Goal: Check status: Check status

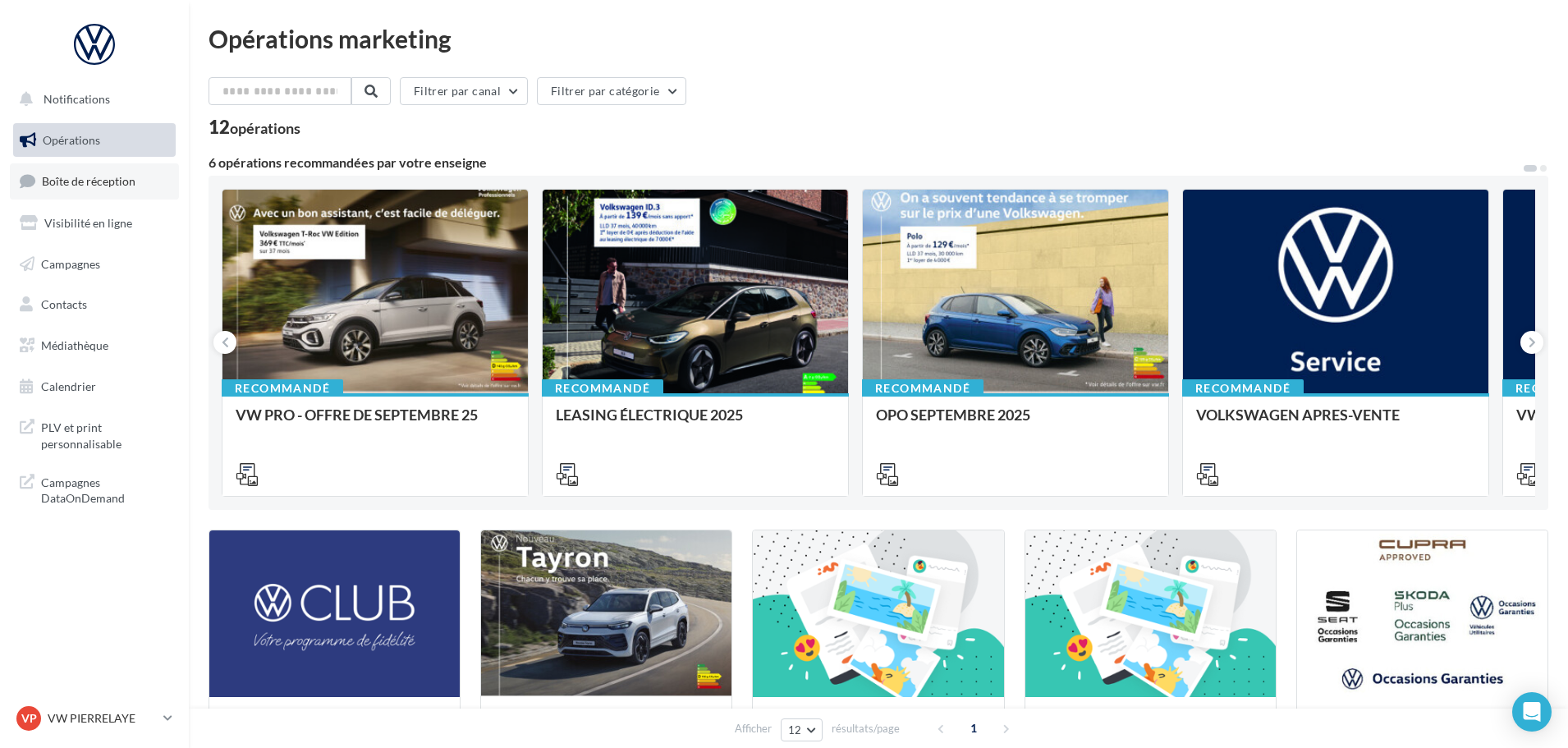
click at [97, 187] on span "Boîte de réception" at bounding box center [88, 180] width 94 height 14
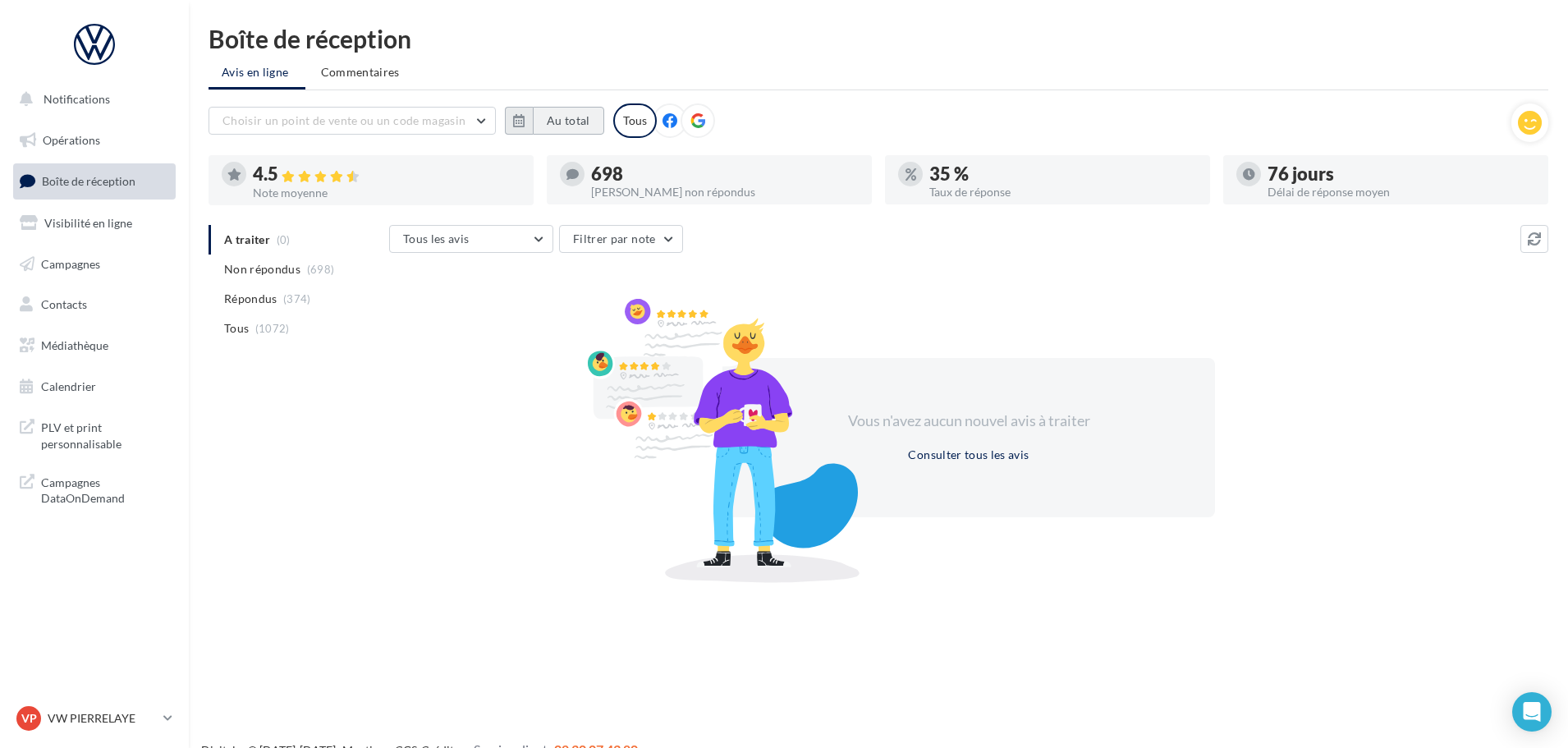
click at [553, 121] on button "Au total" at bounding box center [568, 121] width 72 height 28
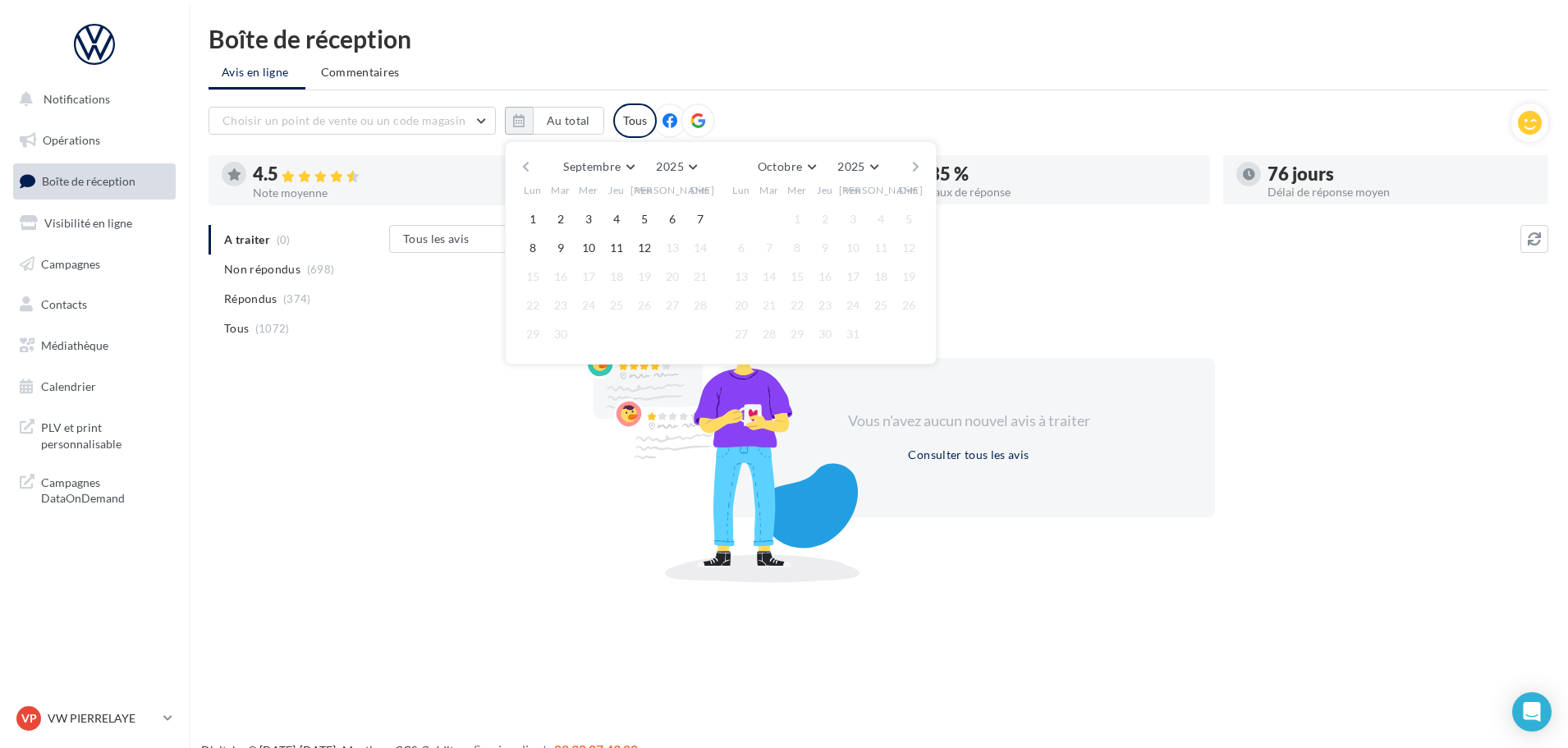
click at [528, 167] on button "button" at bounding box center [525, 166] width 14 height 23
click at [524, 160] on button "button" at bounding box center [525, 166] width 14 height 23
click at [562, 217] on button "1" at bounding box center [560, 219] width 25 height 25
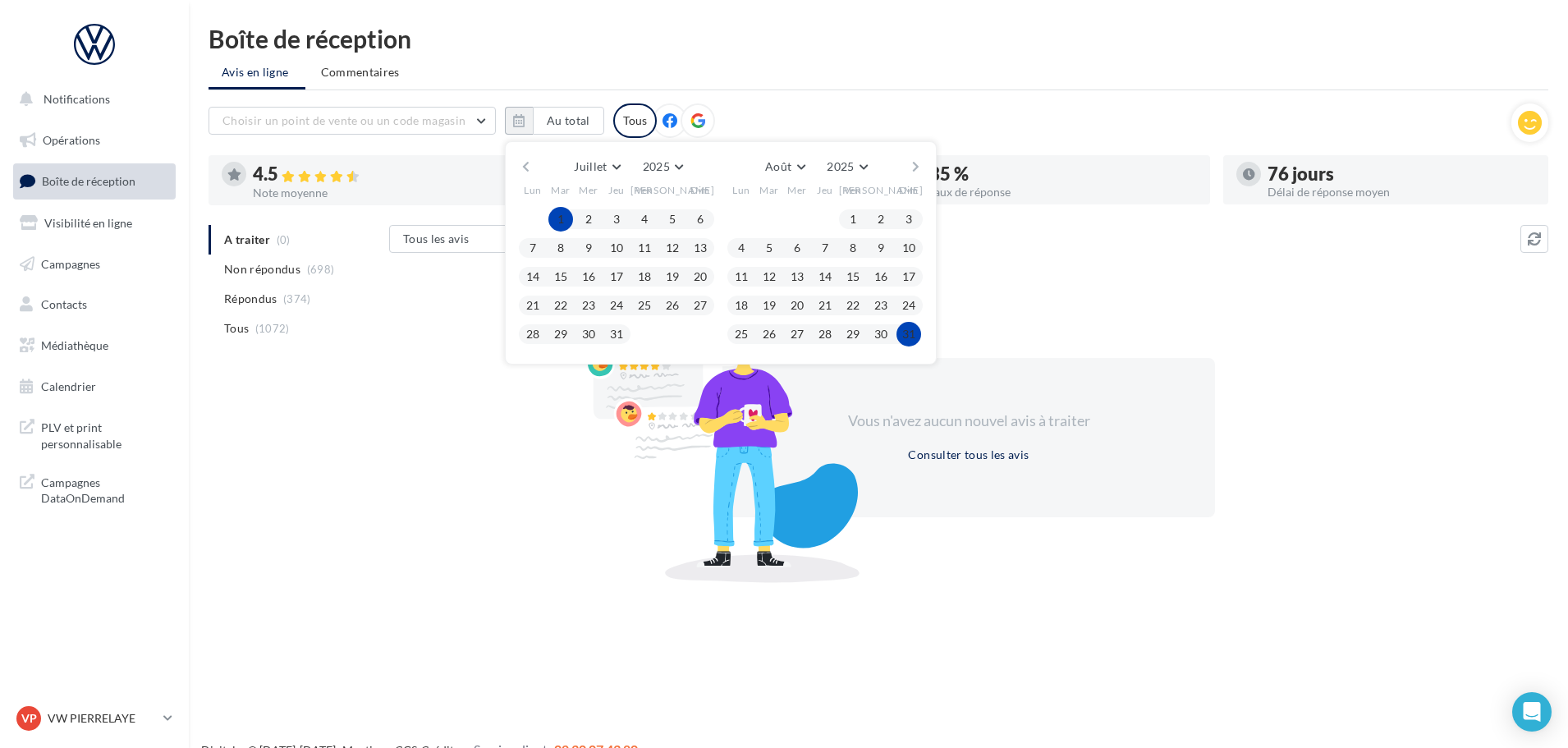
click at [911, 336] on button "31" at bounding box center [908, 334] width 25 height 25
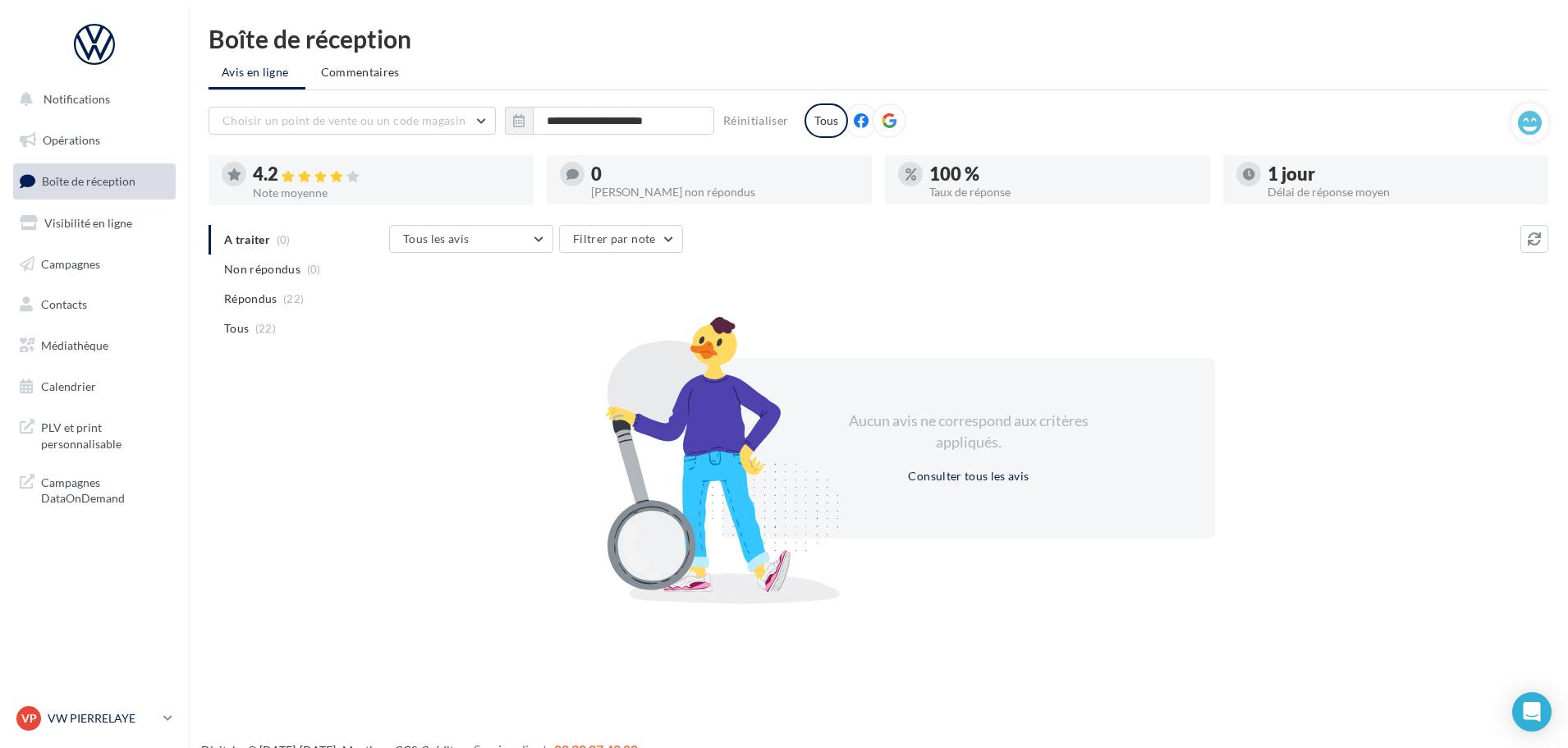
click at [123, 719] on p "VW PIERRELAYE" at bounding box center [102, 718] width 110 height 17
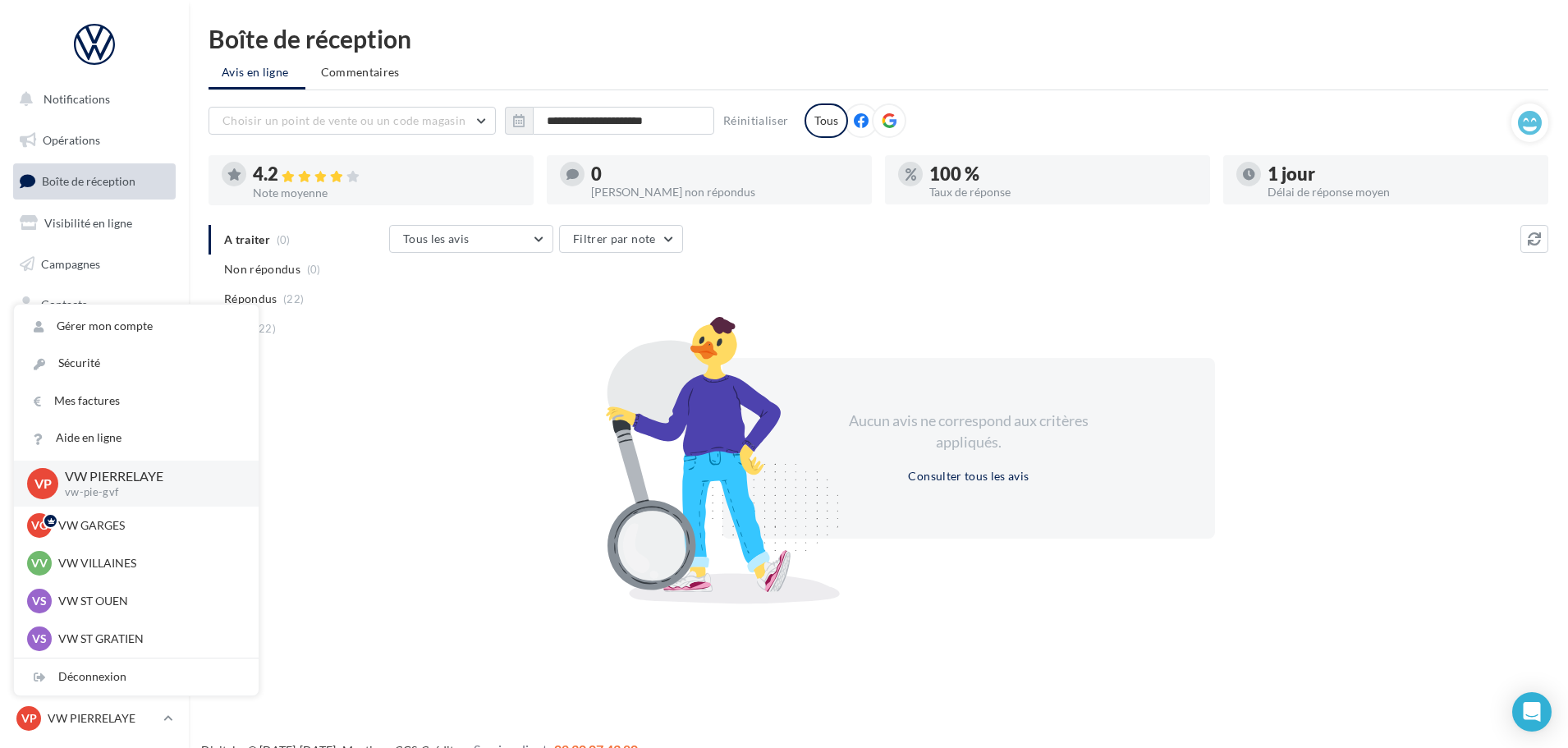
click at [402, 451] on div "Aucun avis ne correspond aux critères appliqués. Consulter tous les avis" at bounding box center [969, 448] width 1159 height 285
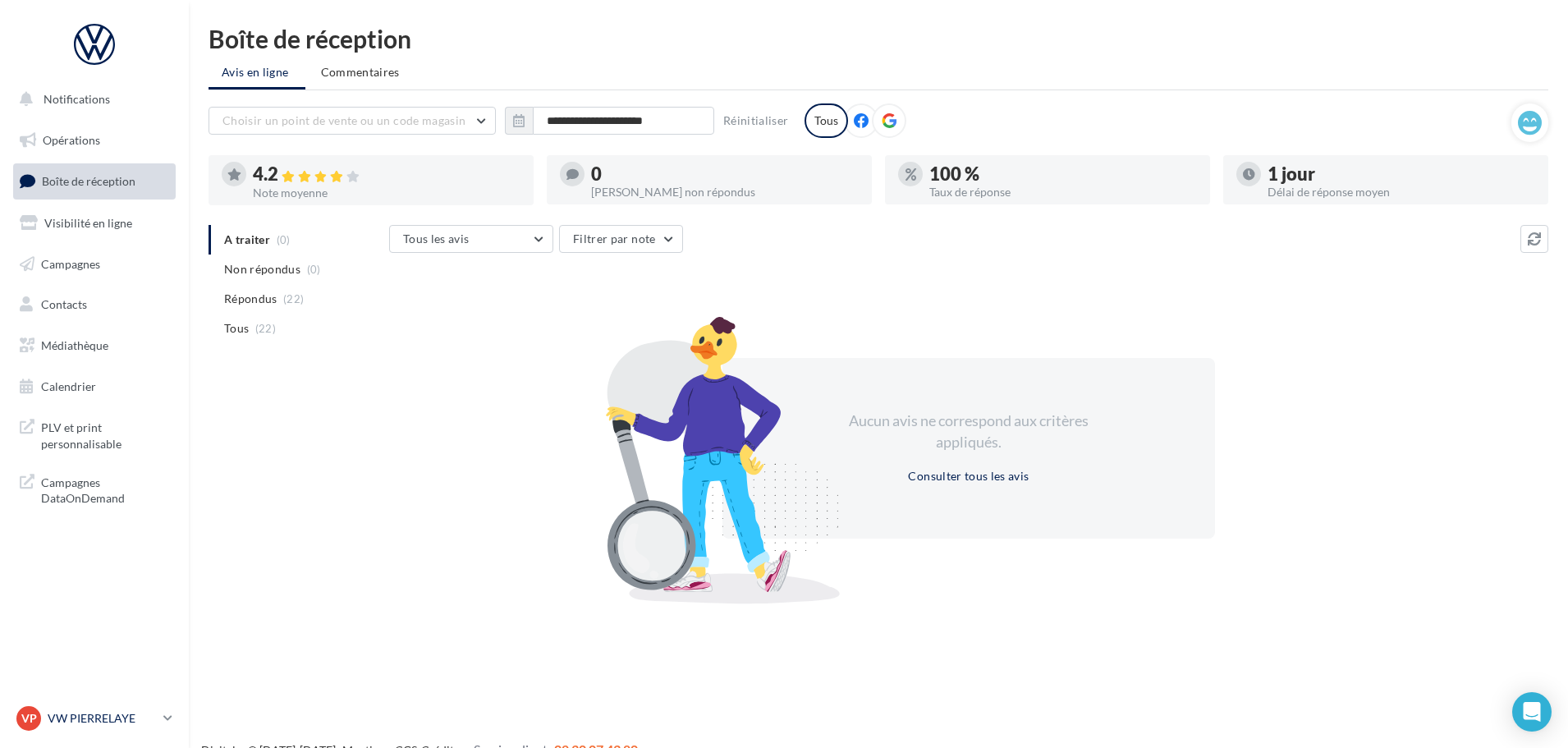
click at [112, 718] on p "VW PIERRELAYE" at bounding box center [102, 718] width 110 height 17
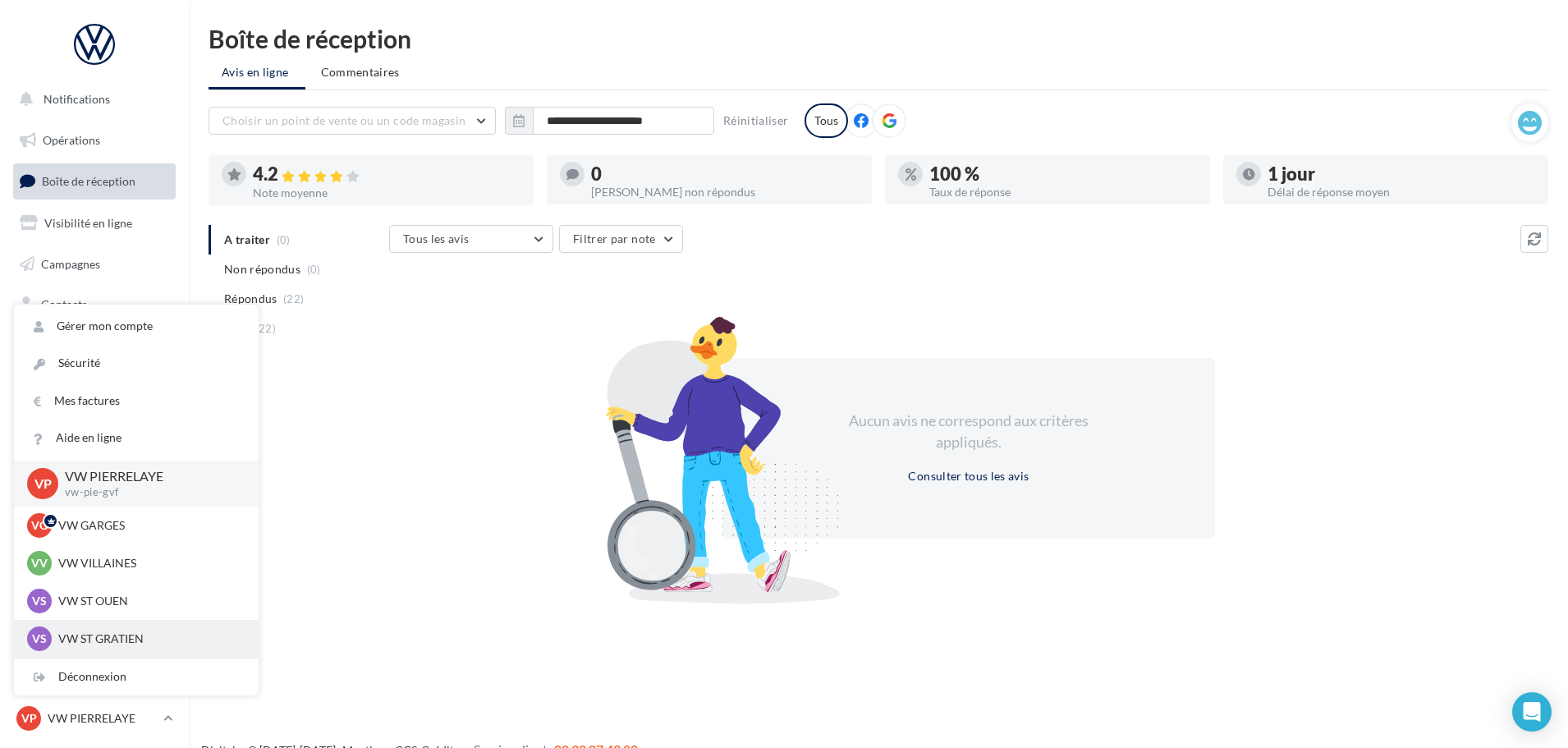
scroll to position [82, 0]
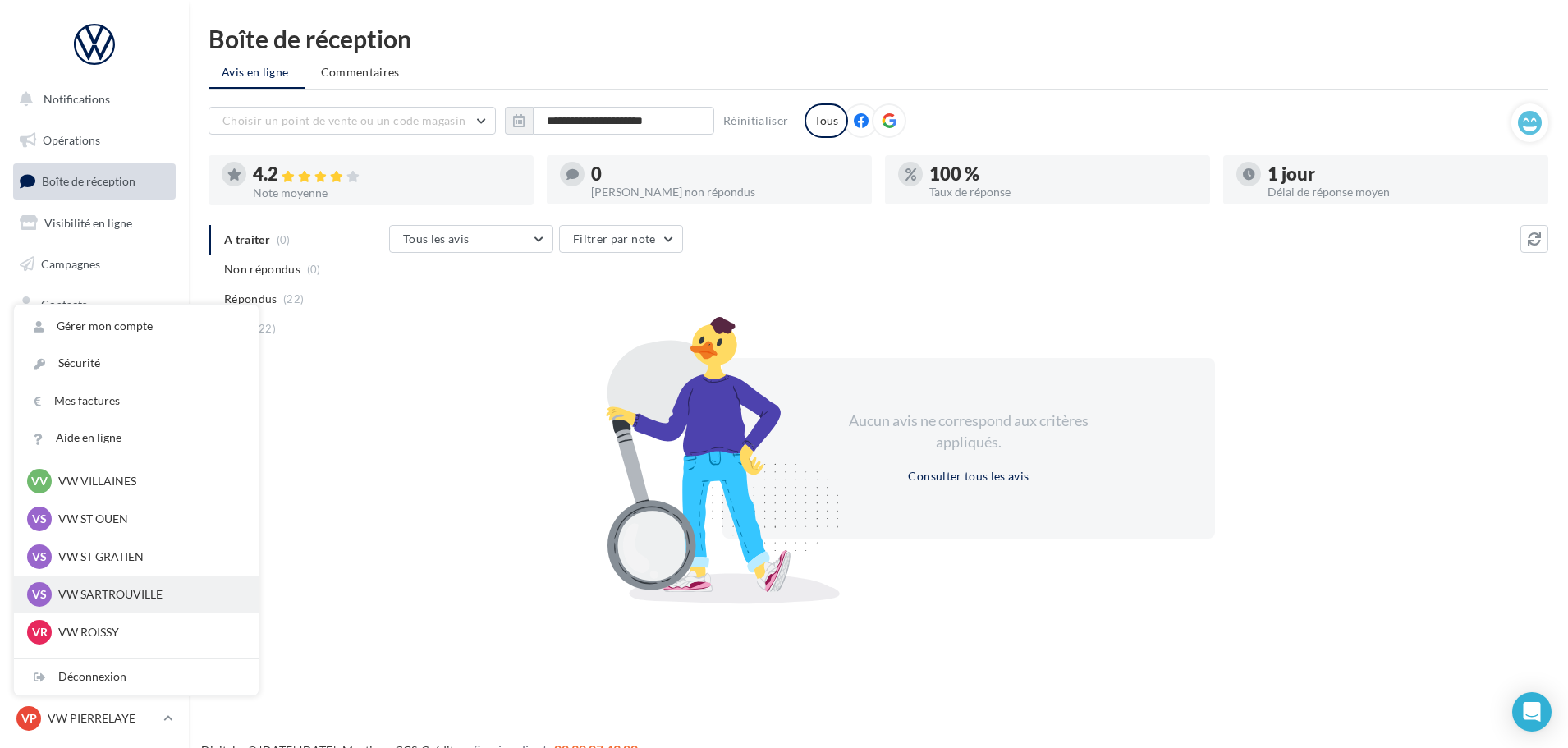
click at [119, 588] on p "VW SARTROUVILLE" at bounding box center [149, 595] width 180 height 17
